Goal: Task Accomplishment & Management: Use online tool/utility

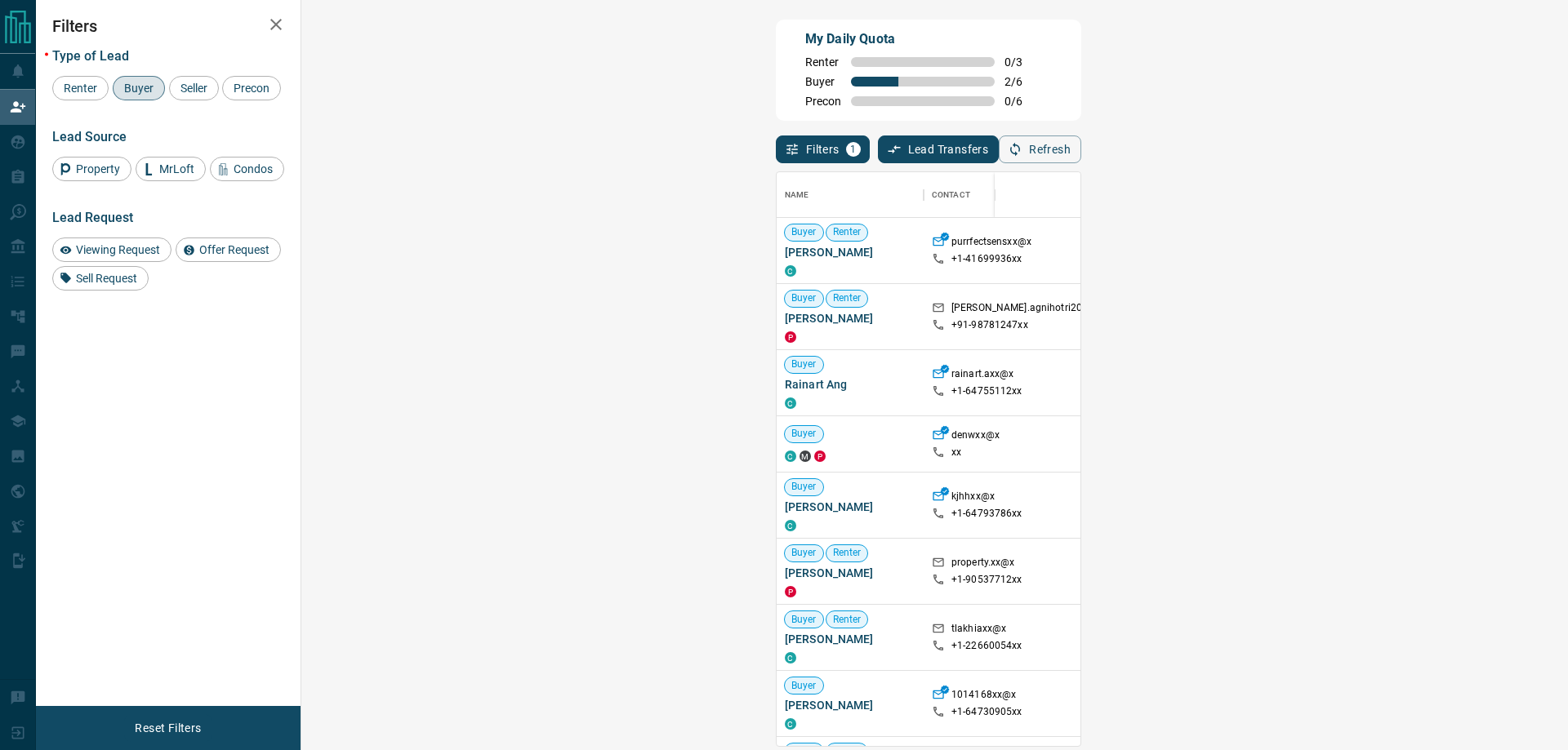
scroll to position [562, 1219]
click at [1407, 625] on span "Viewing Request ( 1 )" at bounding box center [1452, 625] width 90 height 11
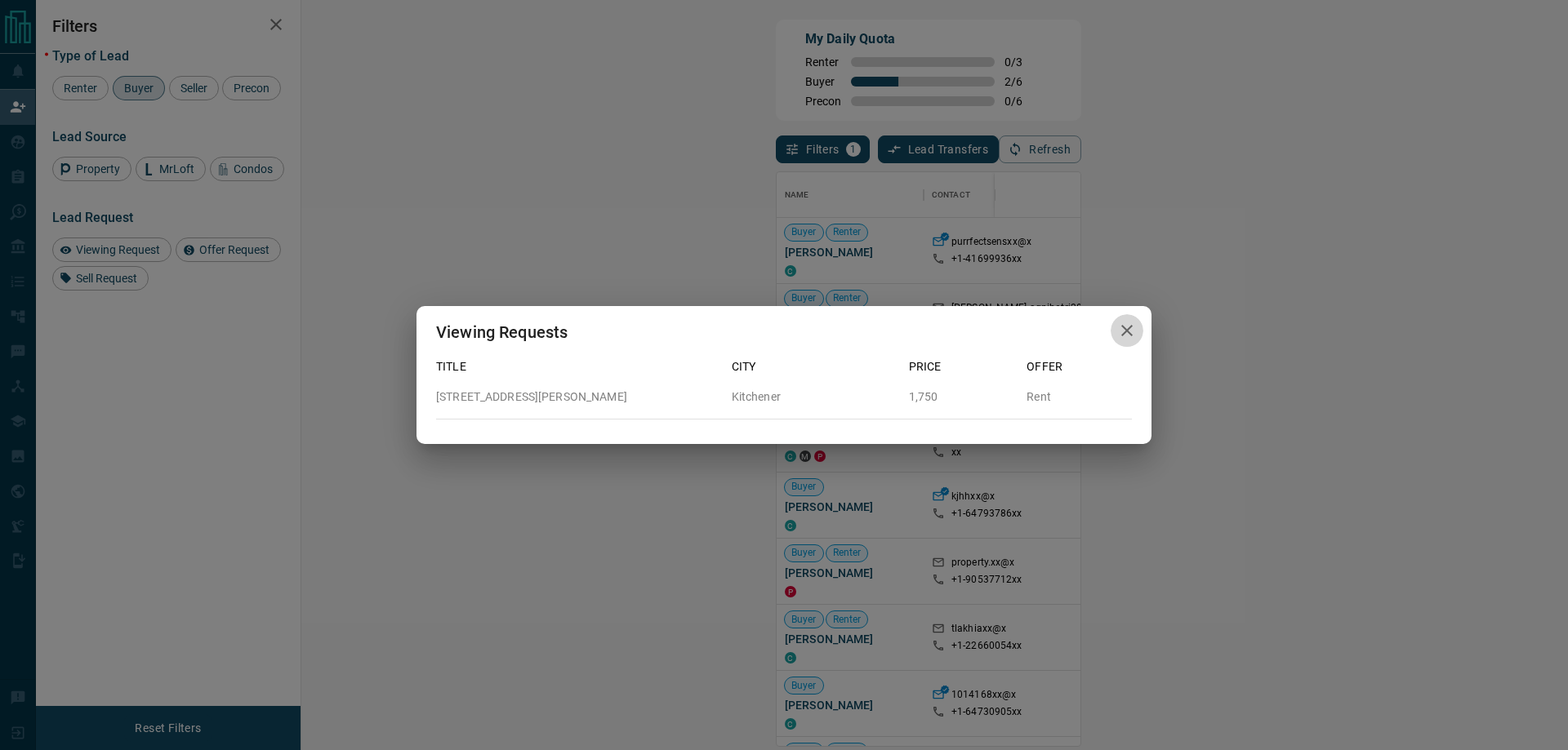
drag, startPoint x: 1126, startPoint y: 325, endPoint x: 1019, endPoint y: 740, distance: 428.6
click at [1126, 326] on icon "button" at bounding box center [1127, 330] width 19 height 19
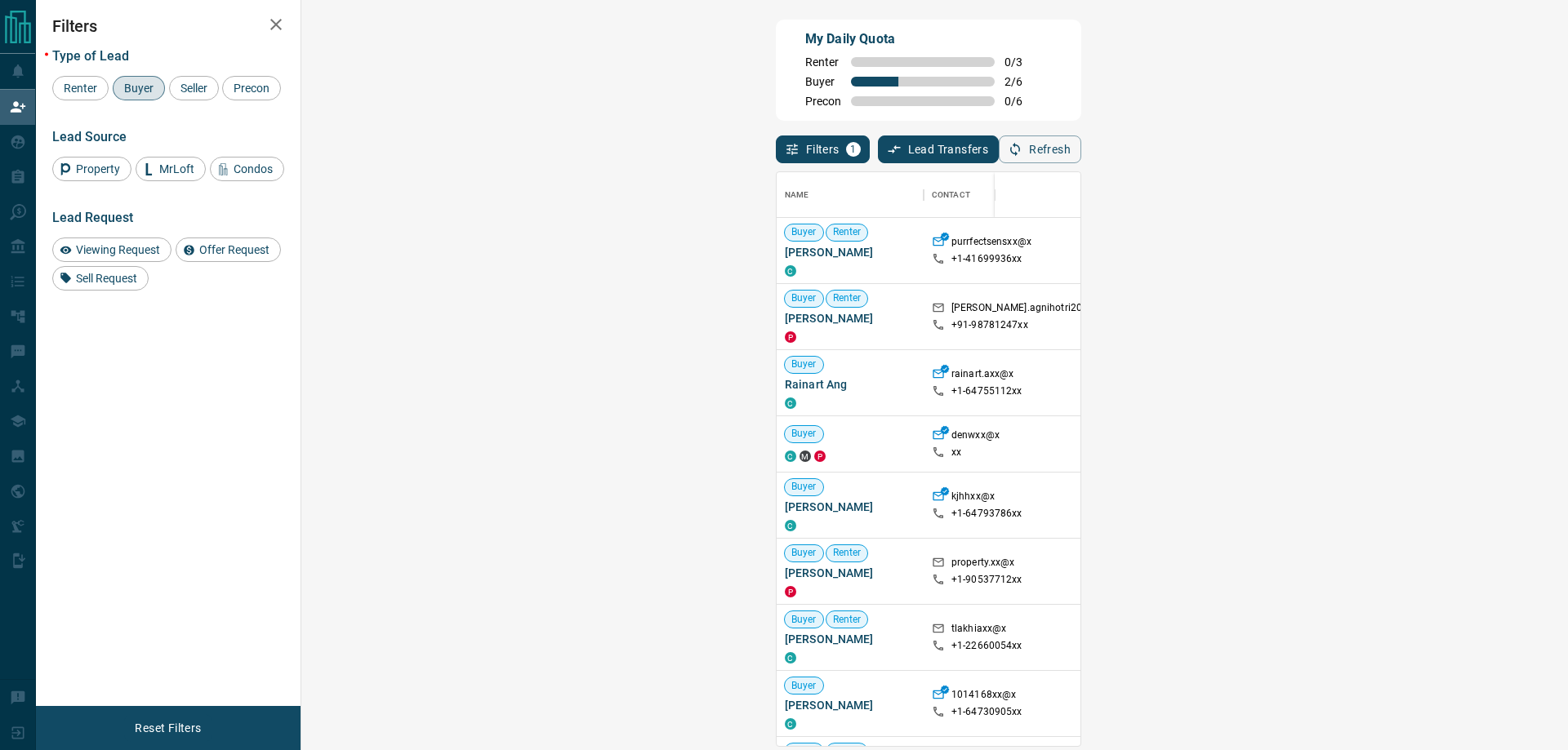
click at [1407, 649] on span "Offer Request ( 1 )" at bounding box center [1444, 649] width 75 height 11
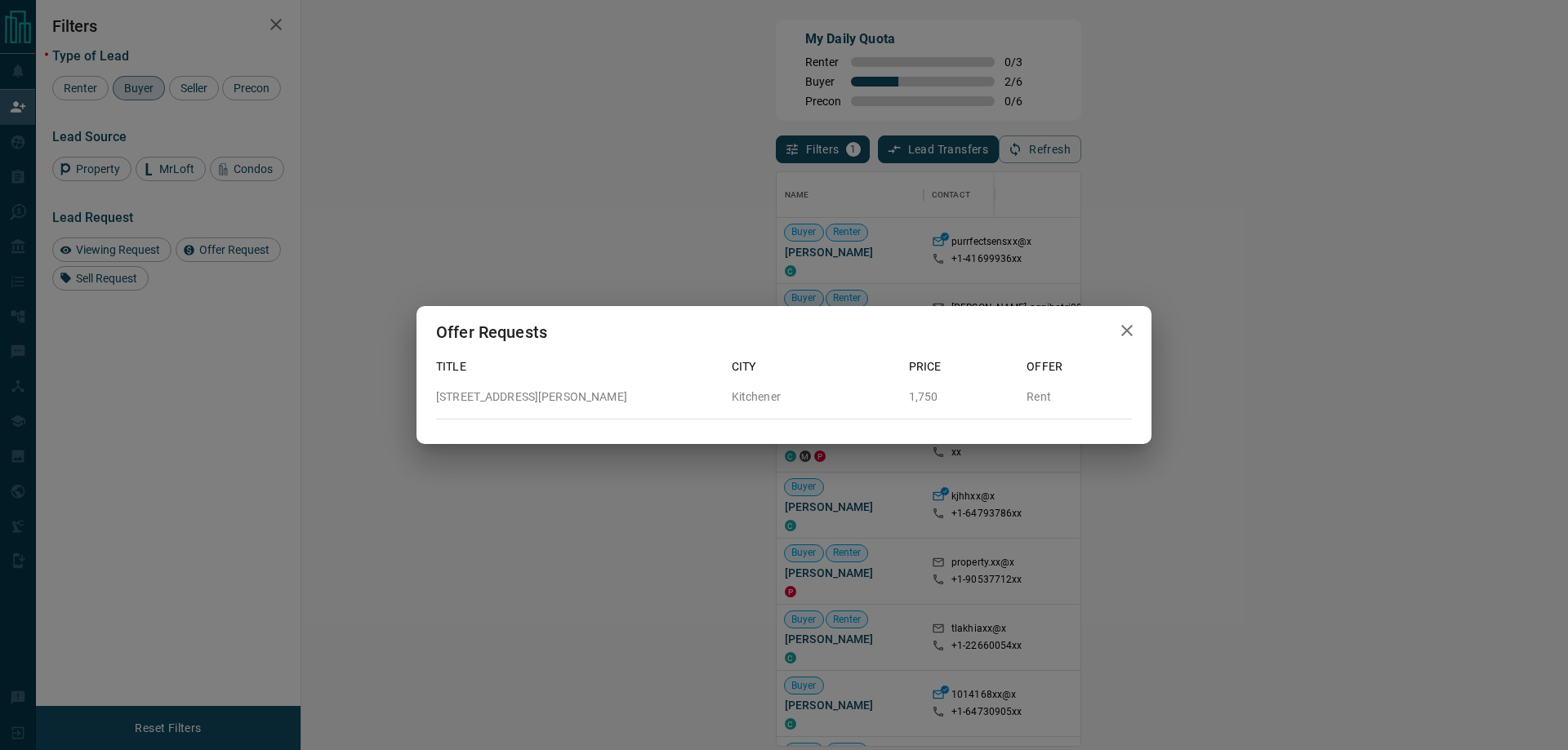
click at [1131, 328] on icon "button" at bounding box center [1126, 330] width 11 height 11
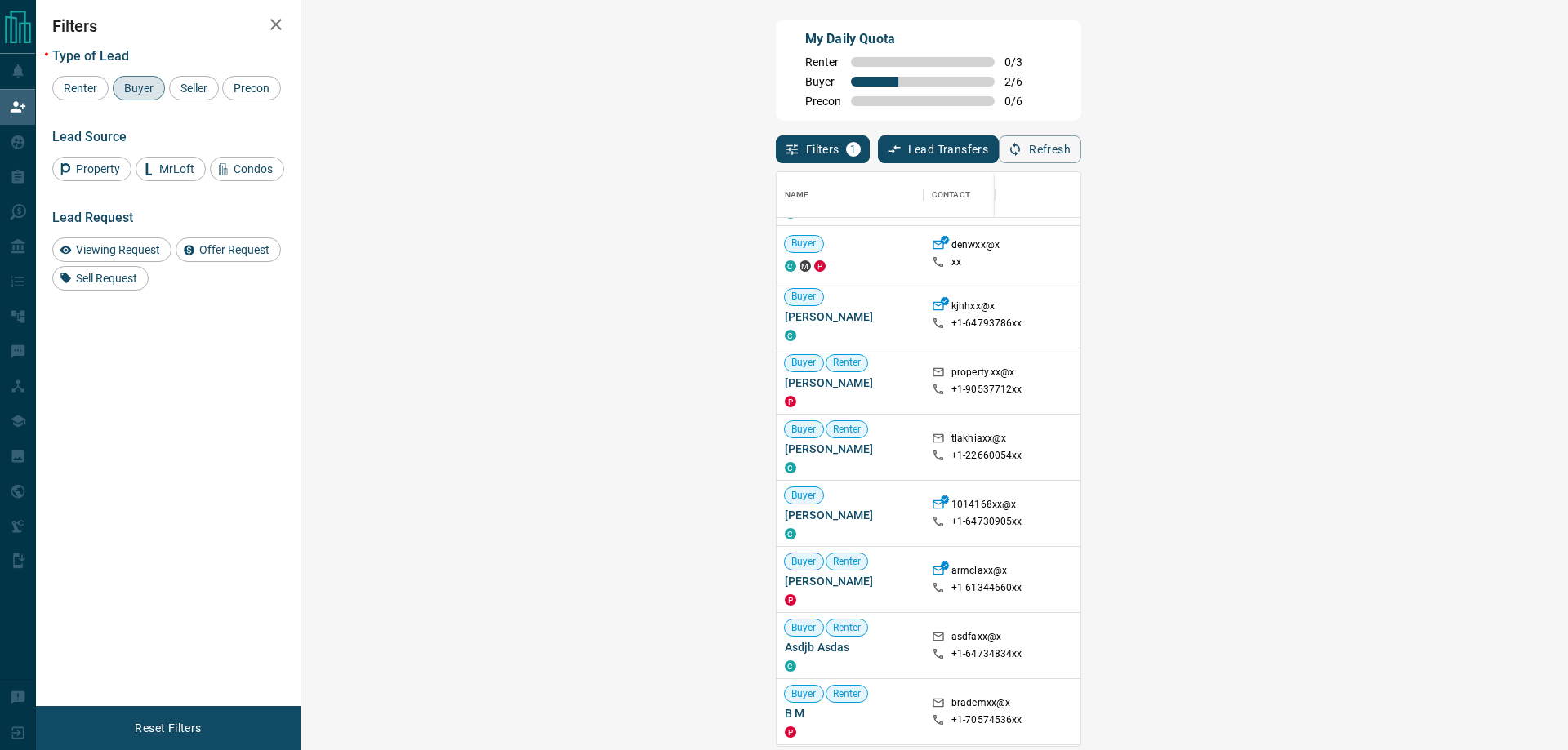
scroll to position [0, 0]
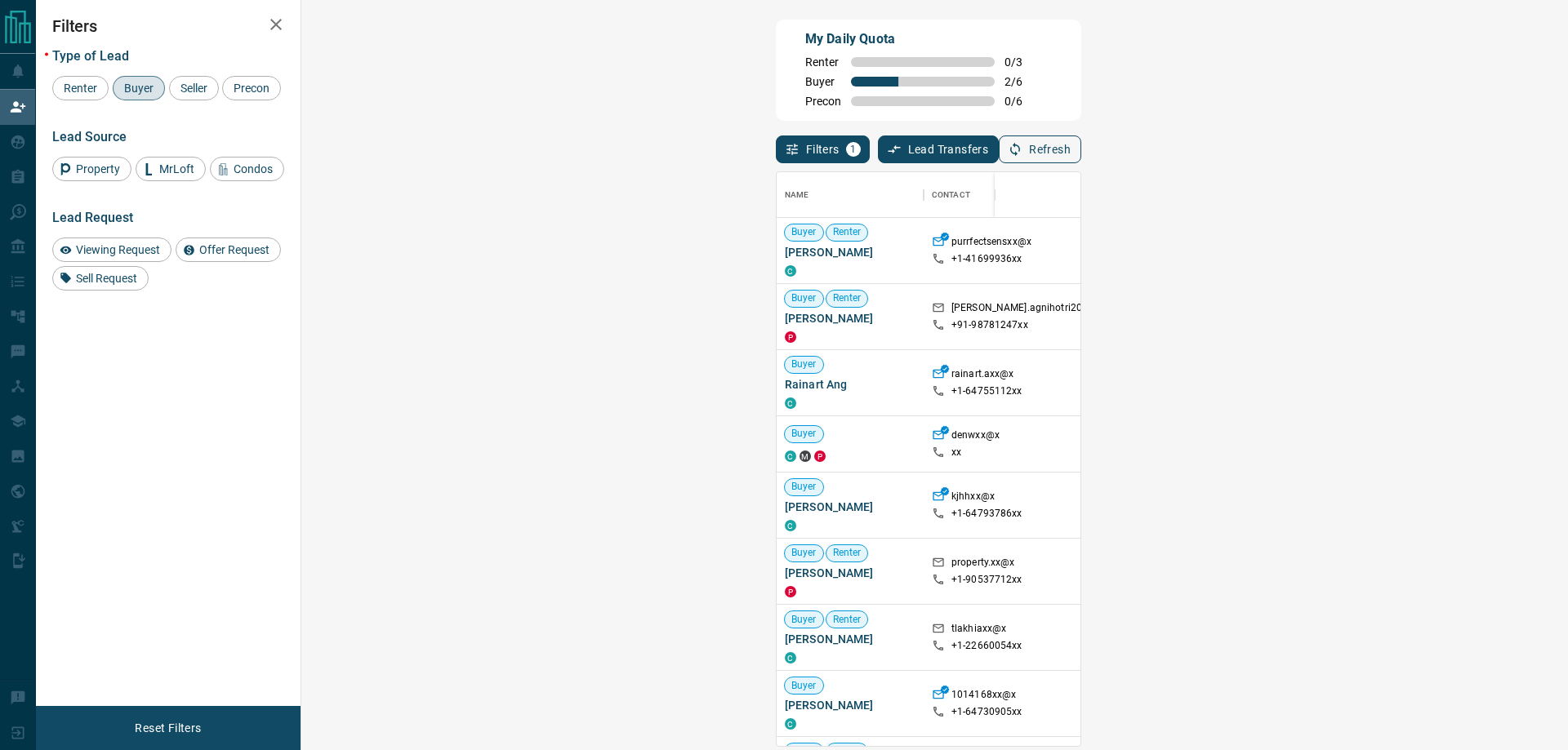
click at [1081, 153] on button "Refresh" at bounding box center [1039, 148] width 82 height 27
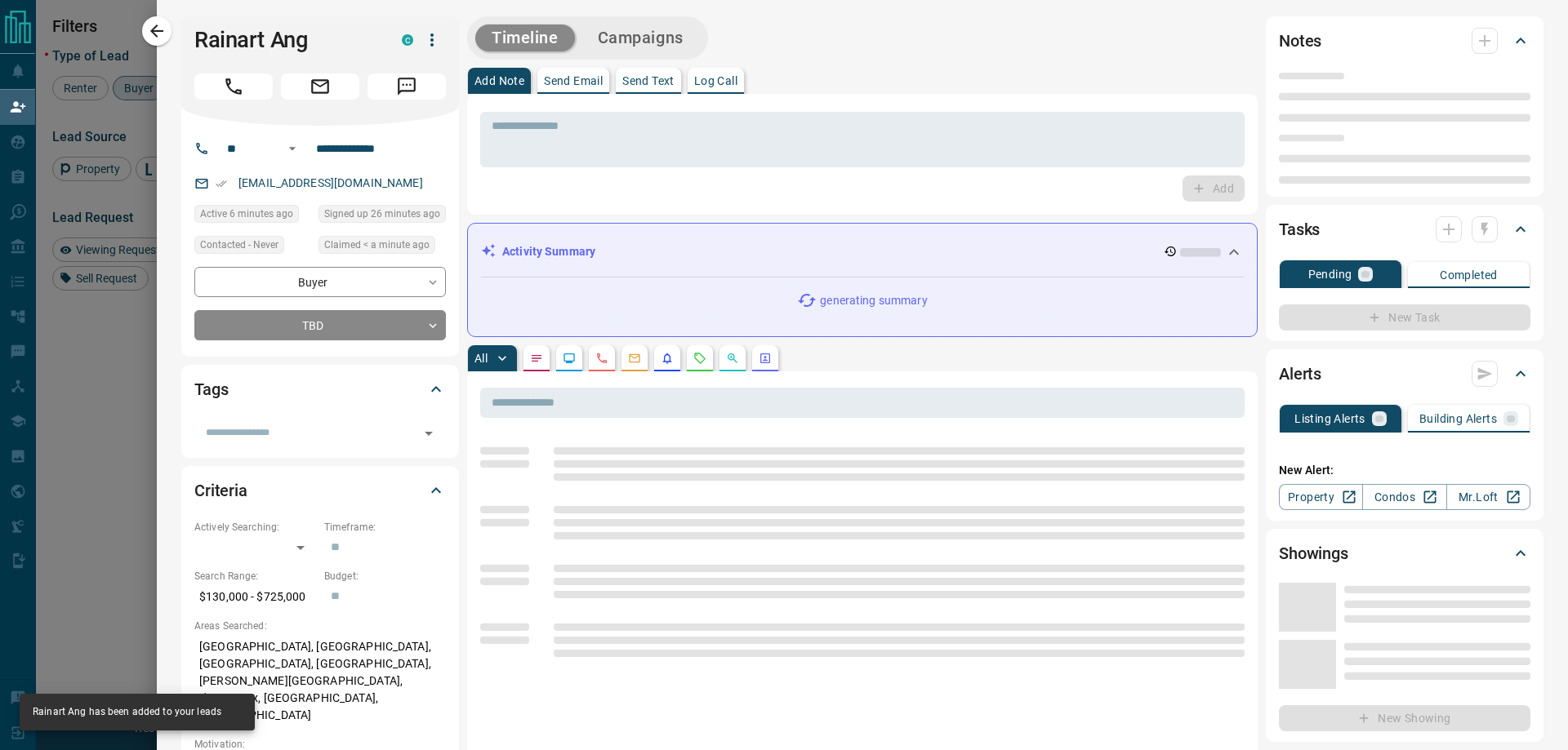
type input "**"
type input "**********"
type input "**"
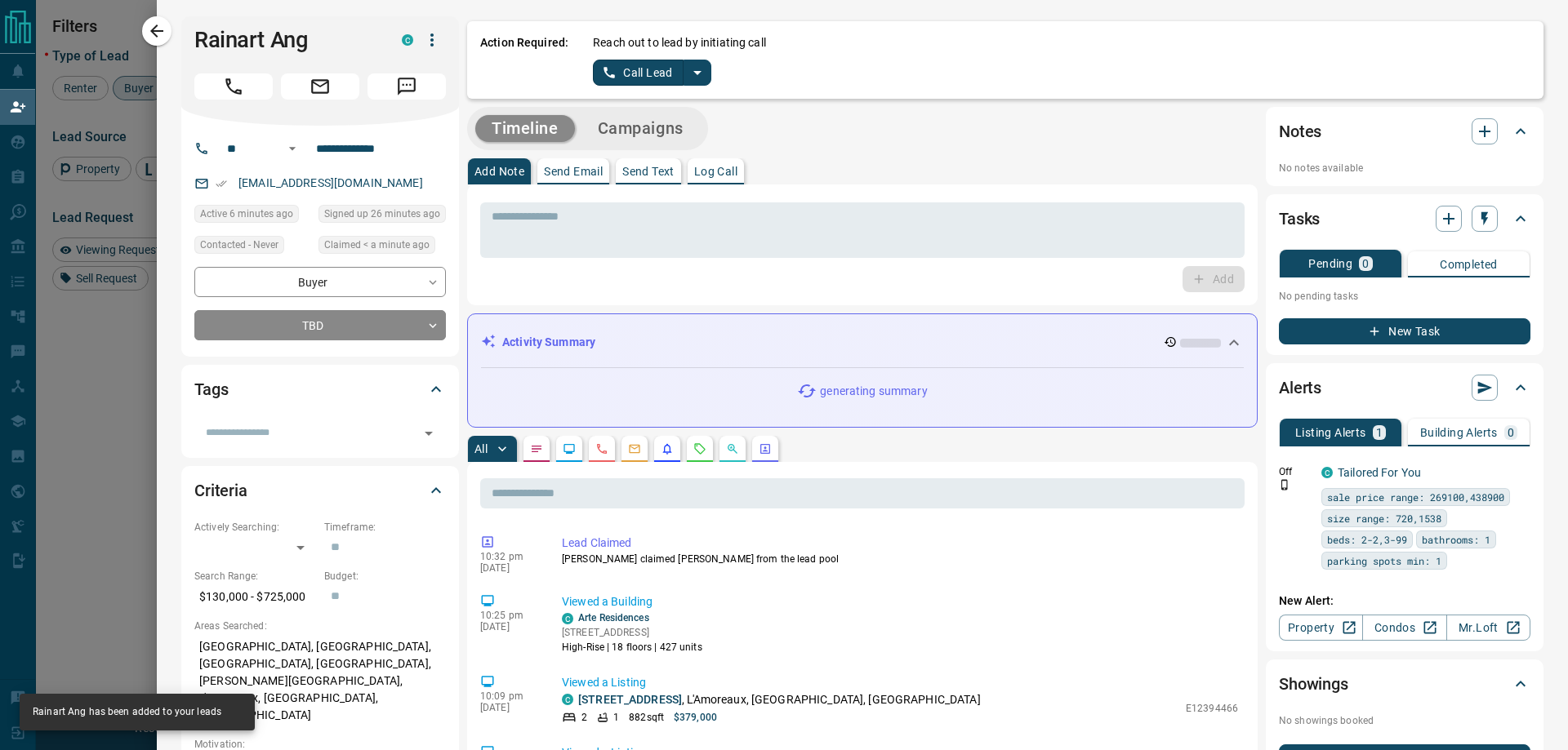
click at [695, 69] on icon "split button" at bounding box center [697, 72] width 19 height 19
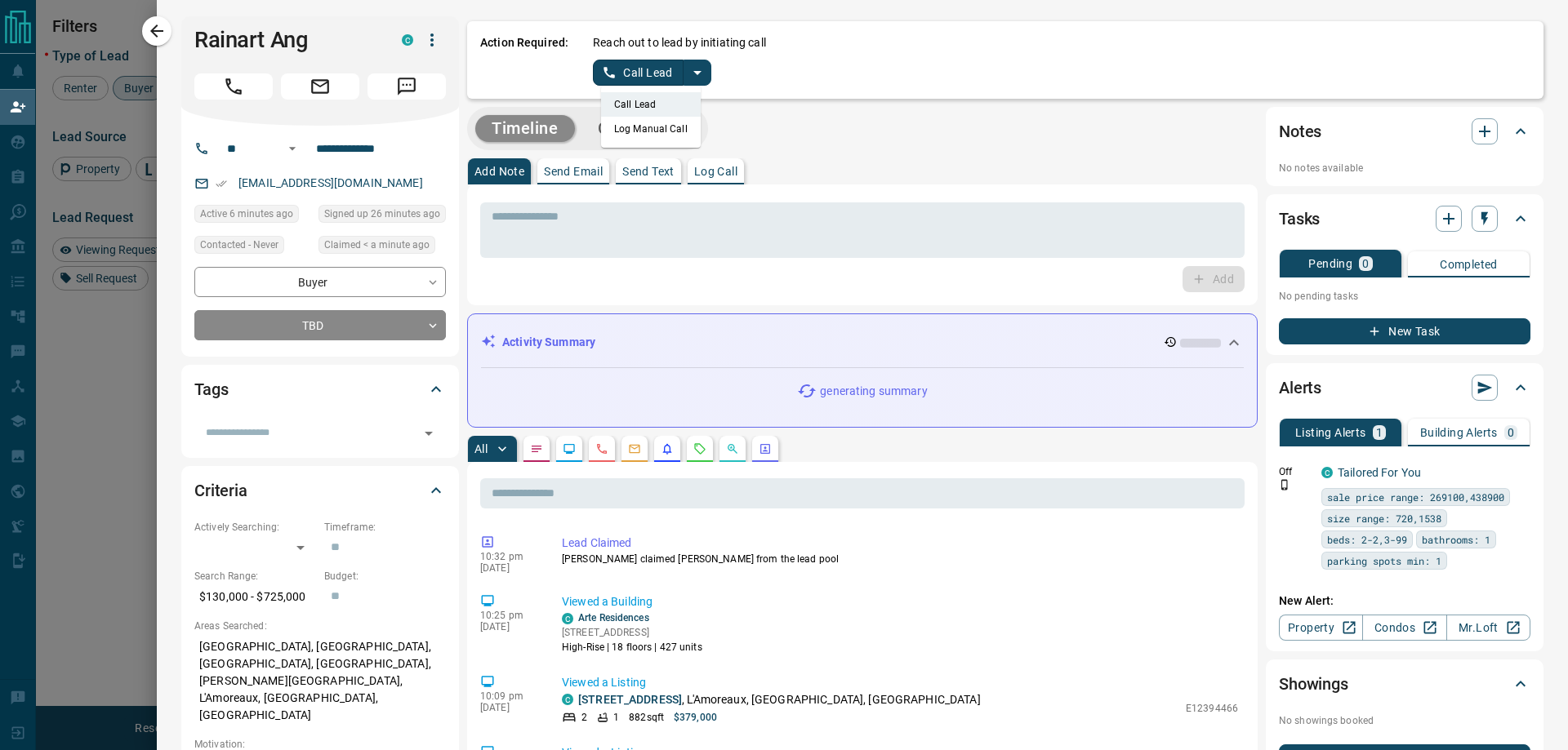
click at [670, 136] on li "Log Manual Call" at bounding box center [650, 129] width 100 height 25
click at [645, 77] on button "Log Manual Call" at bounding box center [647, 72] width 108 height 27
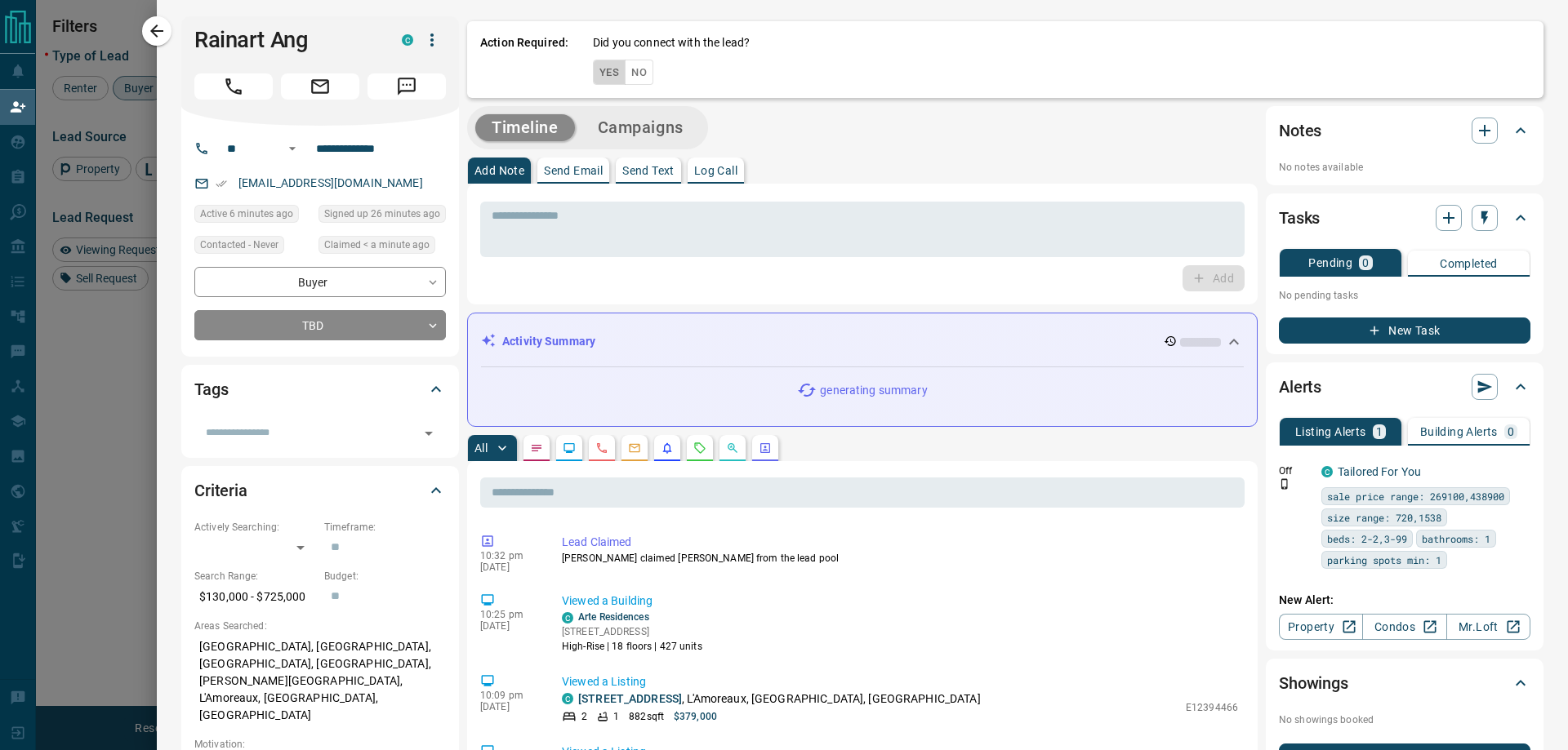
click at [610, 73] on button "Yes" at bounding box center [609, 72] width 33 height 26
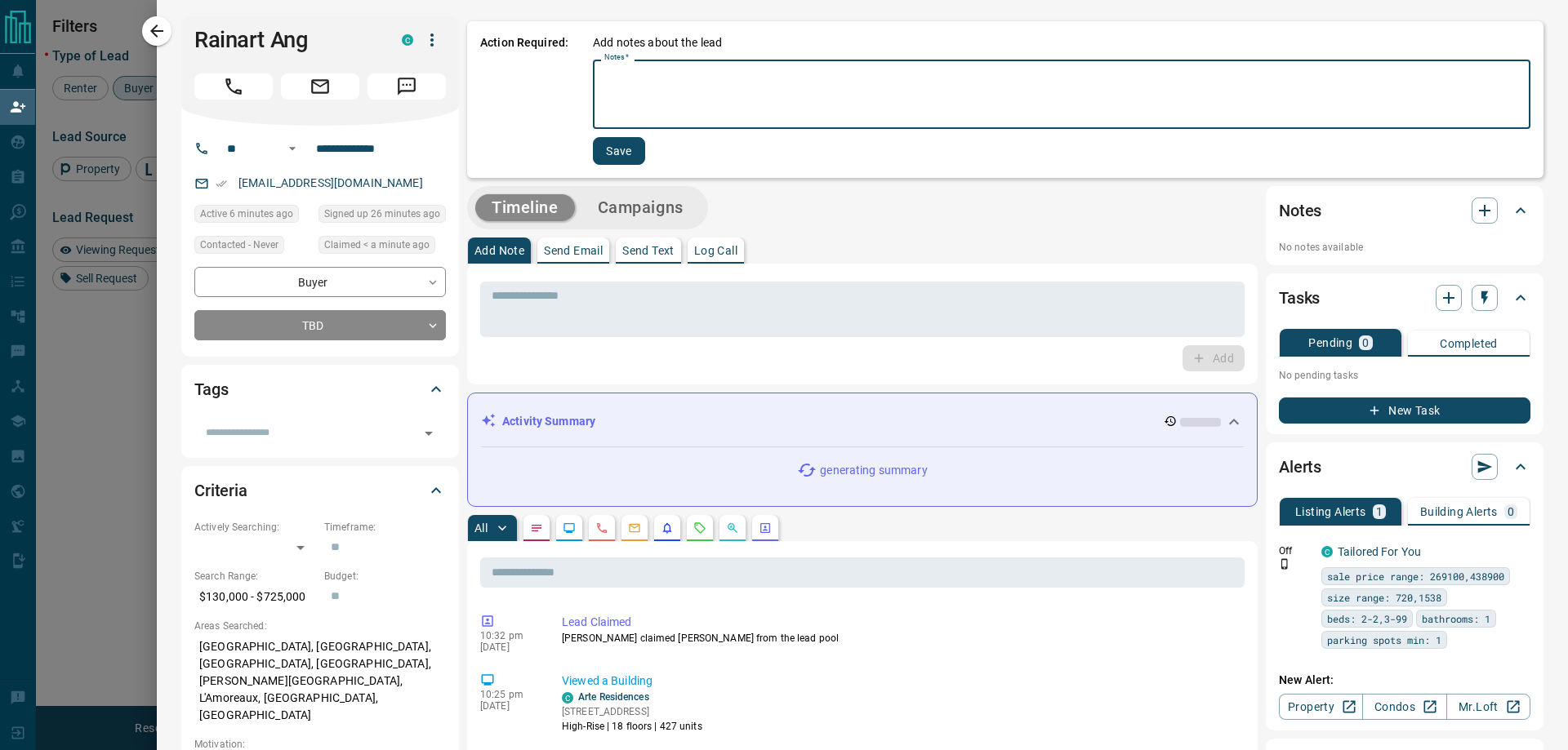
click at [638, 70] on textarea "Notes   *" at bounding box center [1061, 95] width 914 height 56
type textarea "*"
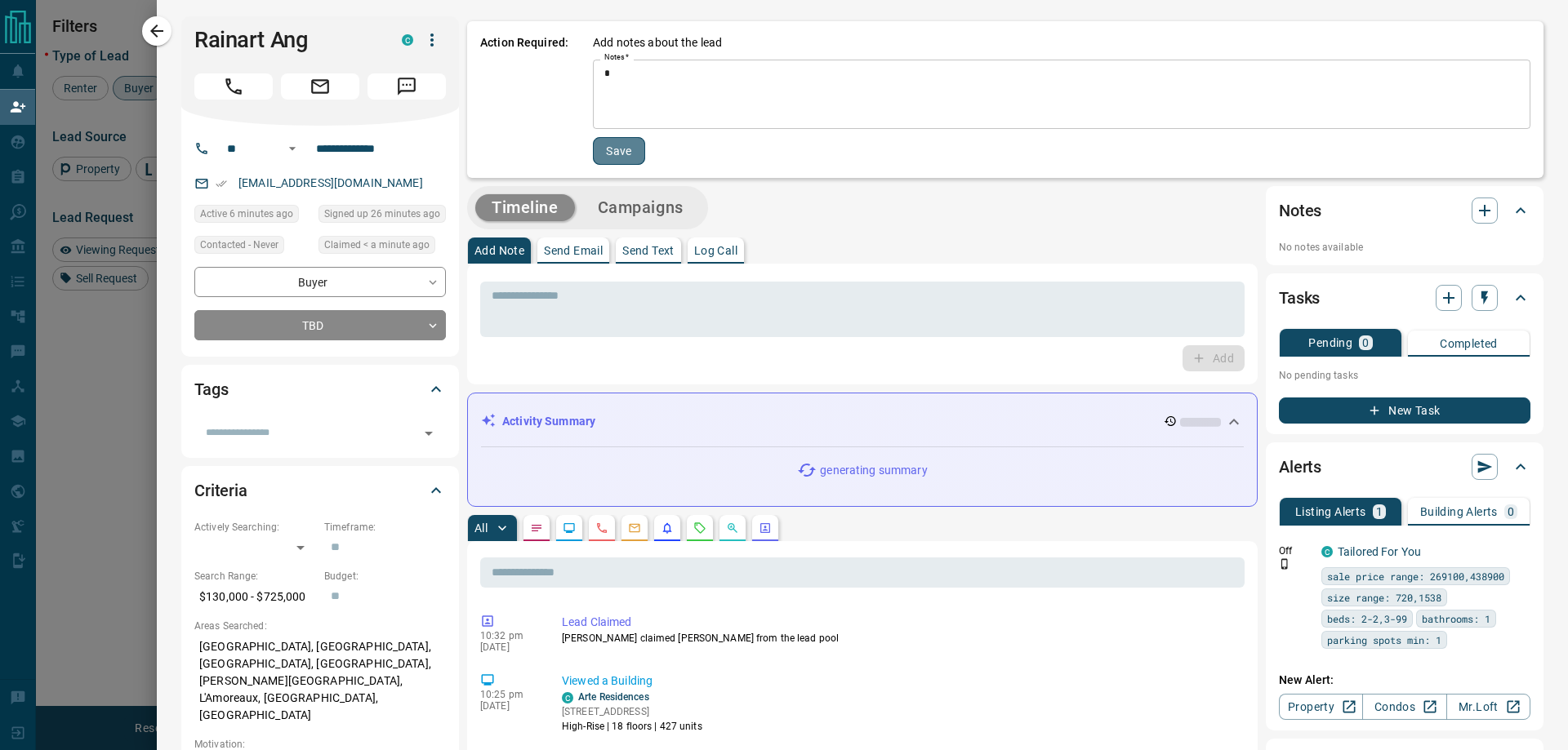
click at [600, 137] on button "Save" at bounding box center [618, 150] width 52 height 27
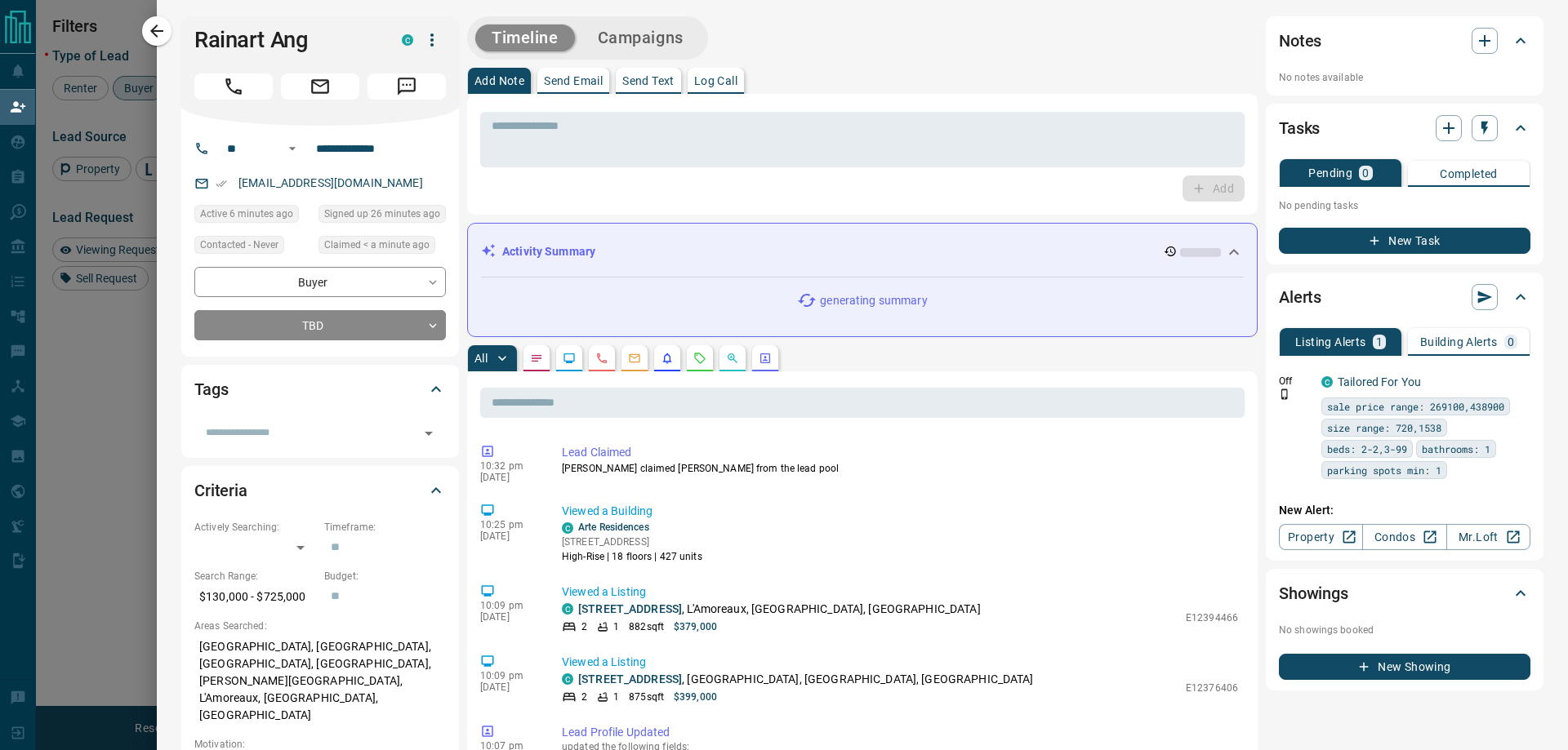
drag, startPoint x: 671, startPoint y: 34, endPoint x: 825, endPoint y: 25, distance: 154.3
click at [671, 32] on button "Campaigns" at bounding box center [640, 38] width 118 height 27
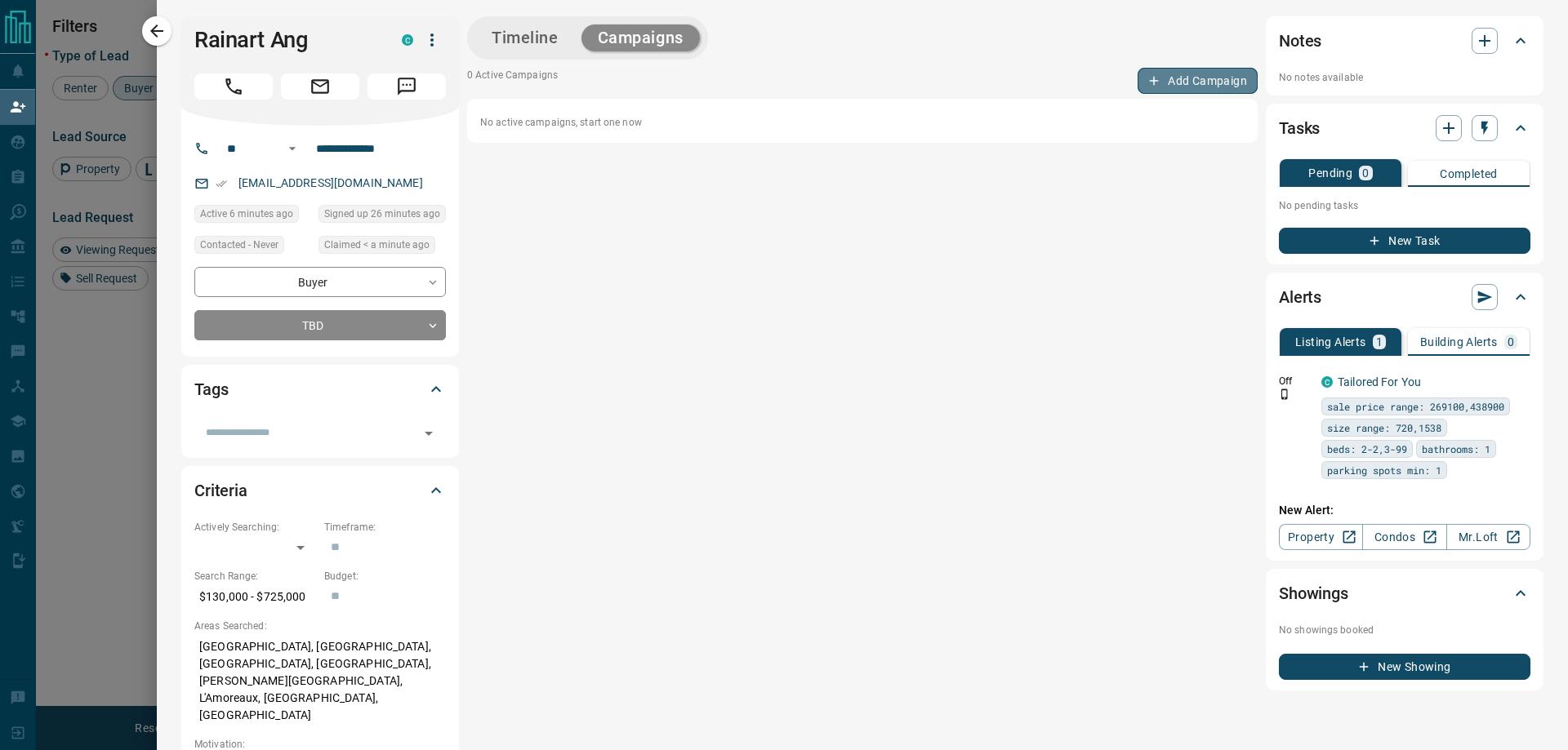
click at [1166, 72] on button "Add Campaign" at bounding box center [1198, 81] width 120 height 27
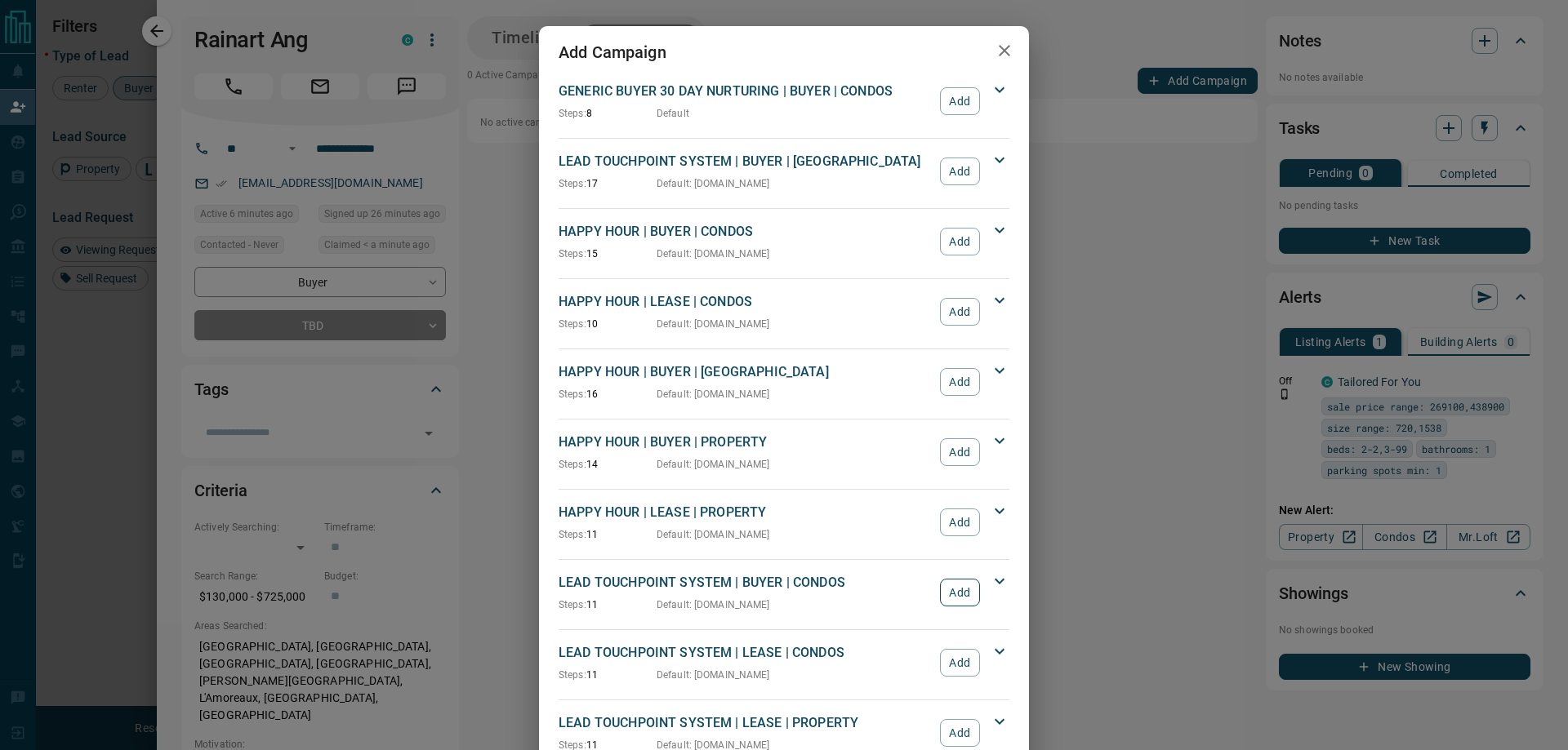
drag, startPoint x: 945, startPoint y: 588, endPoint x: 957, endPoint y: 588, distance: 12.0
click at [945, 588] on button "Add" at bounding box center [959, 592] width 40 height 27
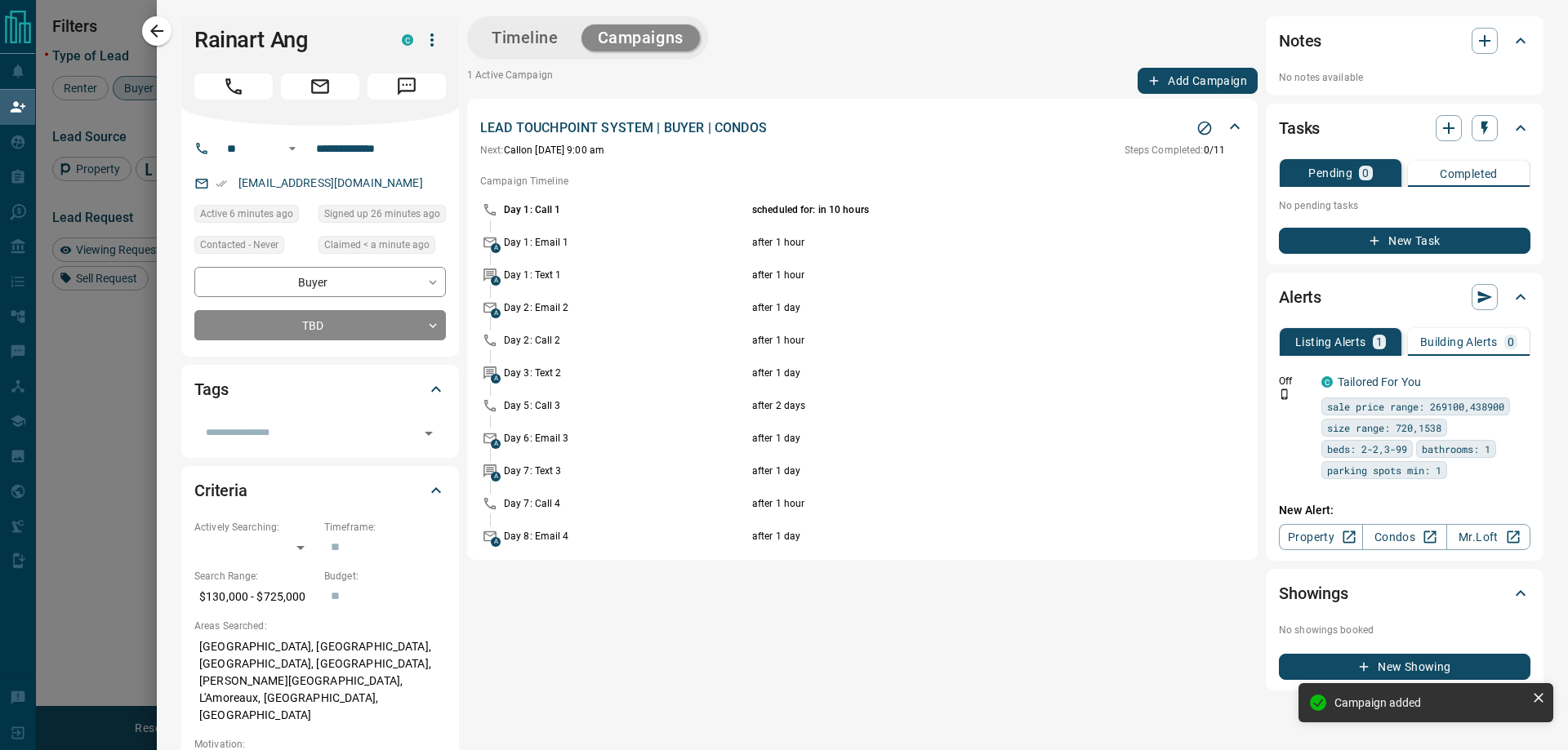
click at [519, 40] on button "Timeline" at bounding box center [525, 38] width 100 height 27
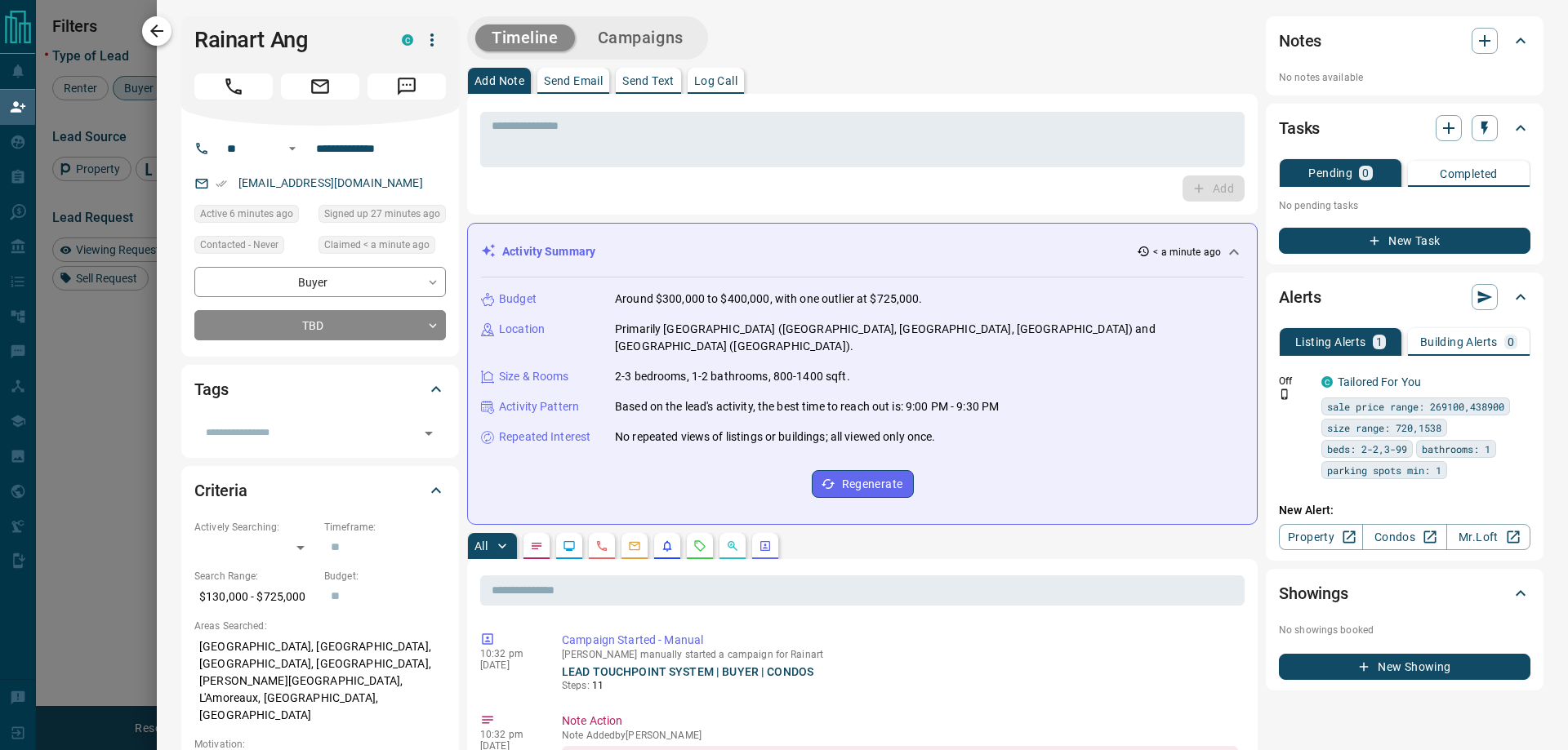
click at [165, 34] on icon "button" at bounding box center [156, 31] width 19 height 19
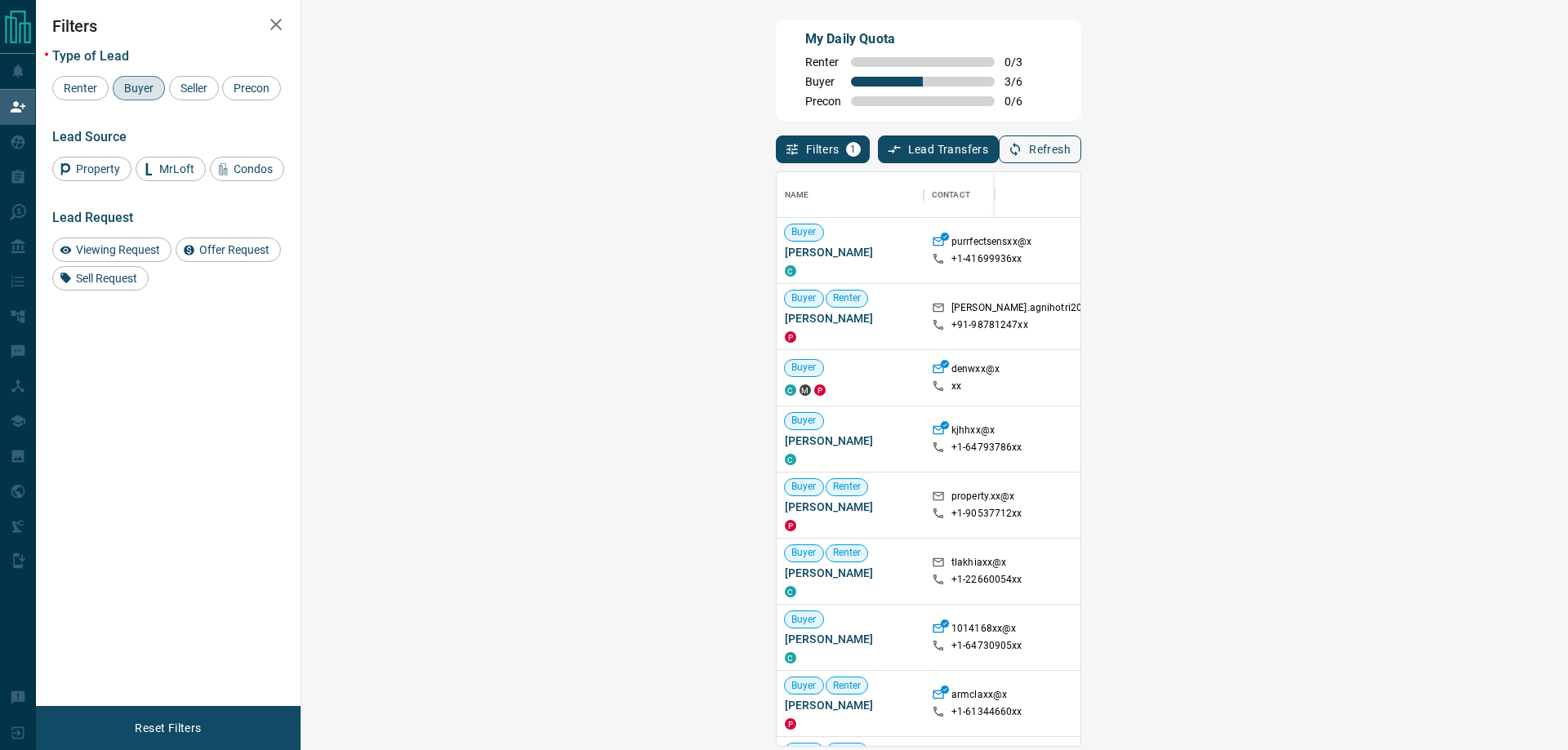
click at [1081, 144] on button "Refresh" at bounding box center [1039, 148] width 82 height 27
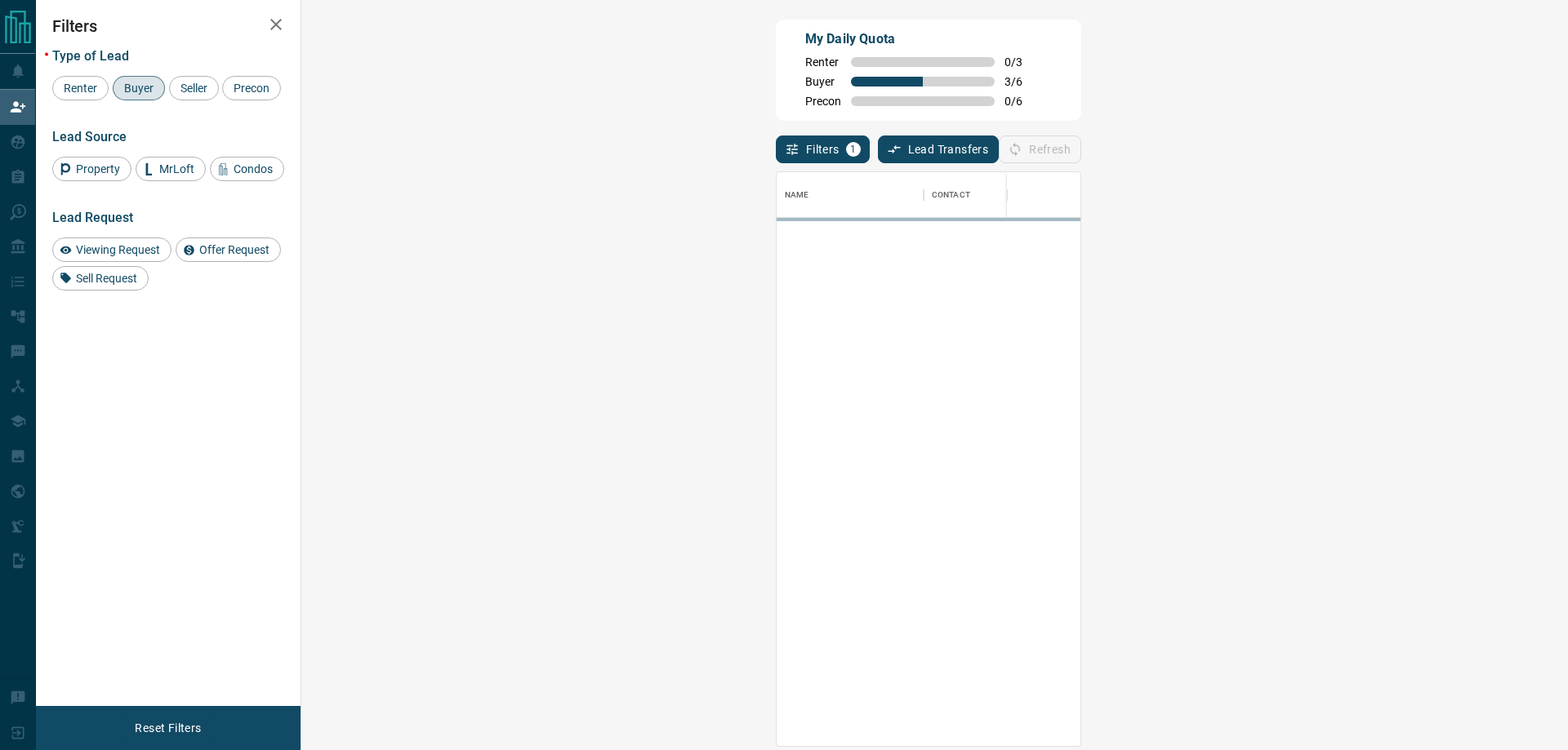
scroll to position [562, 1219]
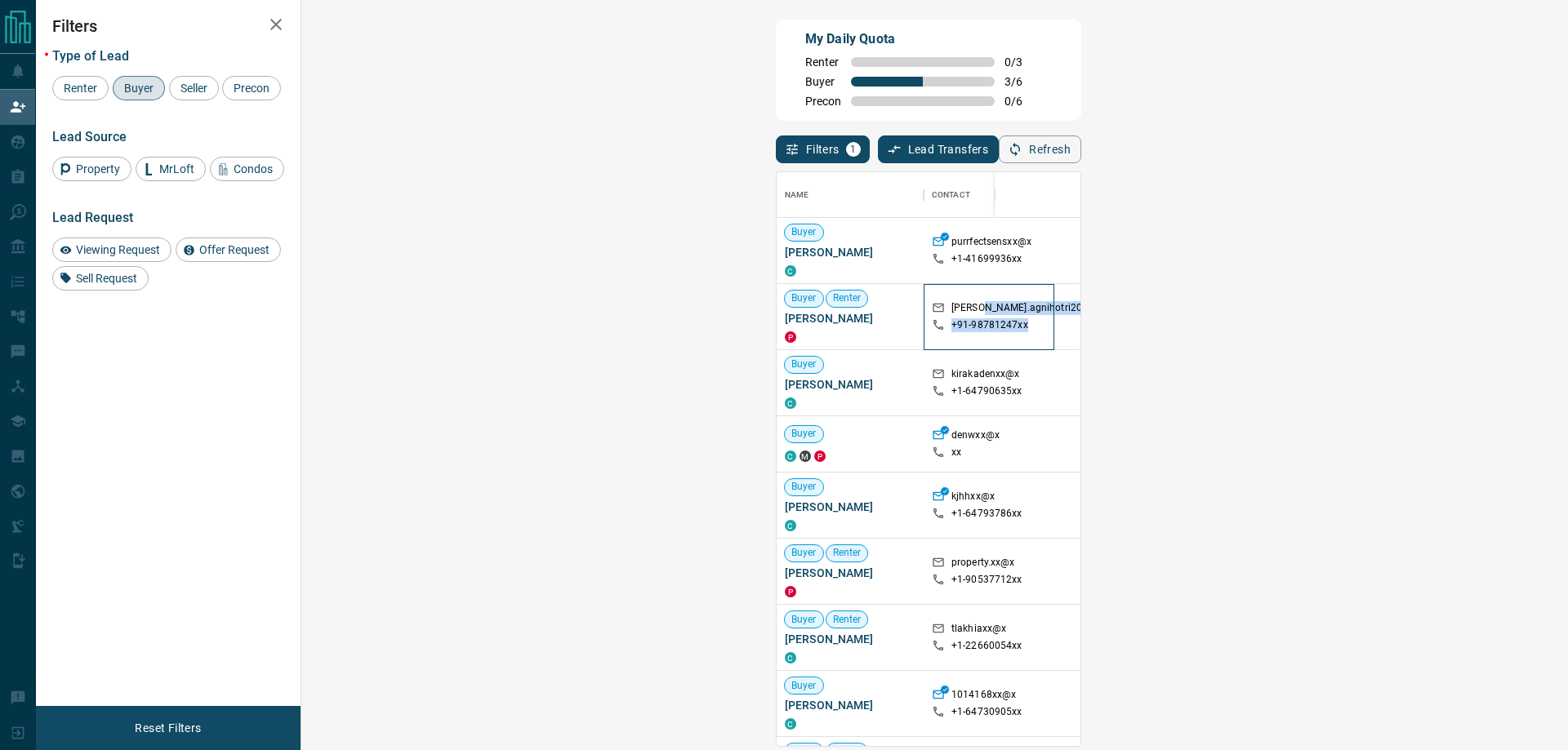
drag, startPoint x: 511, startPoint y: 308, endPoint x: 613, endPoint y: 307, distance: 102.0
click at [776, 307] on div "Buyer Renter [PERSON_NAME] P [PERSON_NAME].agnihotri20xx@x +91- 98781247xx [GEO…" at bounding box center [1349, 317] width 1146 height 66
click at [971, 99] on div "My Daily Quota Renter 0 / 3 Buyer 3 / 6 Precon 0 / 6" at bounding box center [928, 70] width 306 height 102
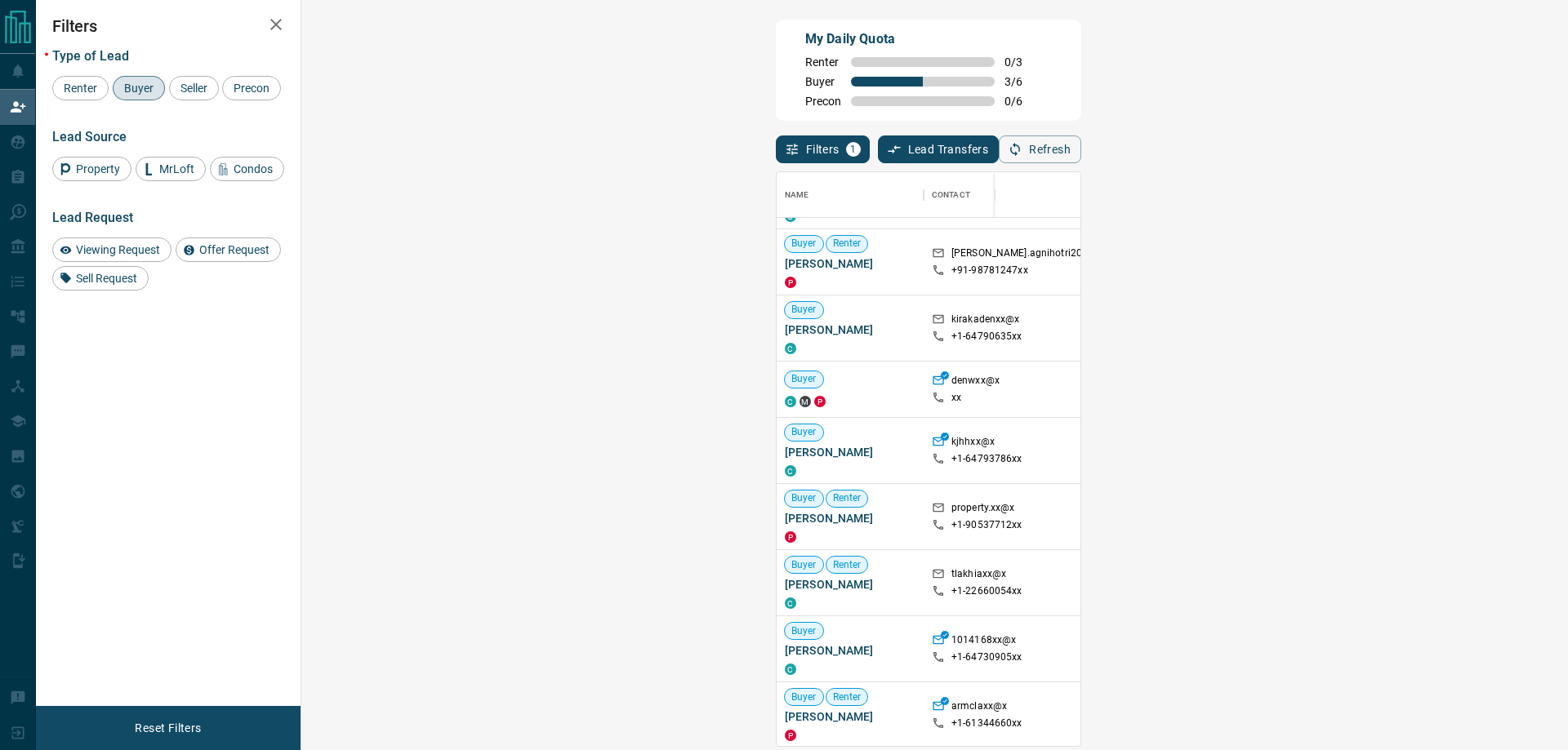
scroll to position [0, 0]
